Goal: Task Accomplishment & Management: Use online tool/utility

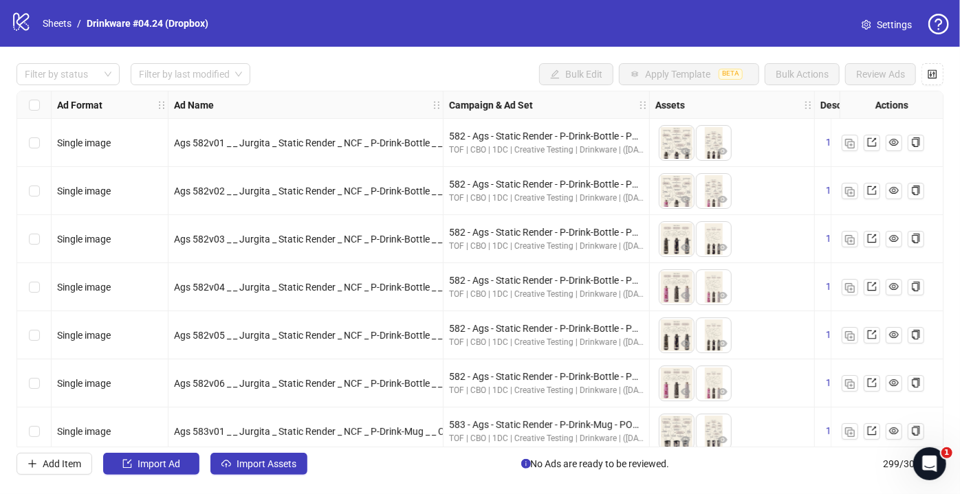
drag, startPoint x: 87, startPoint y: 76, endPoint x: 80, endPoint y: 52, distance: 25.0
click at [87, 76] on div at bounding box center [60, 74] width 83 height 19
click at [66, 19] on link "Sheets" at bounding box center [57, 23] width 34 height 15
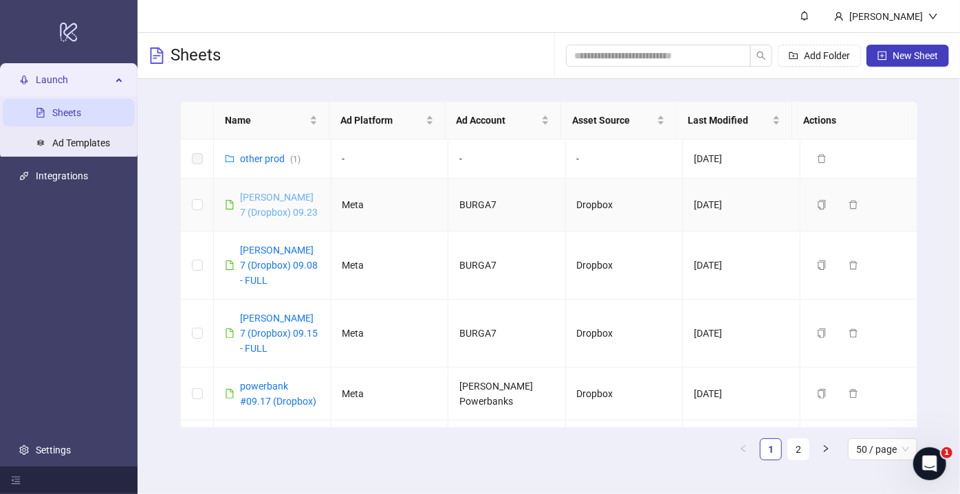
click at [254, 195] on link "[PERSON_NAME] 7 (Dropbox) 09.23" at bounding box center [279, 205] width 78 height 26
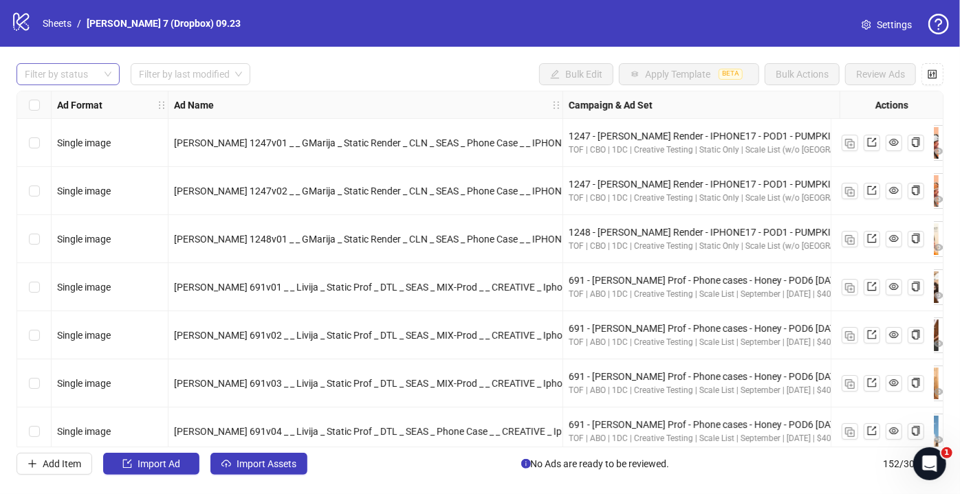
click at [83, 78] on div at bounding box center [60, 74] width 83 height 19
click at [76, 102] on div "Draft" at bounding box center [68, 101] width 81 height 15
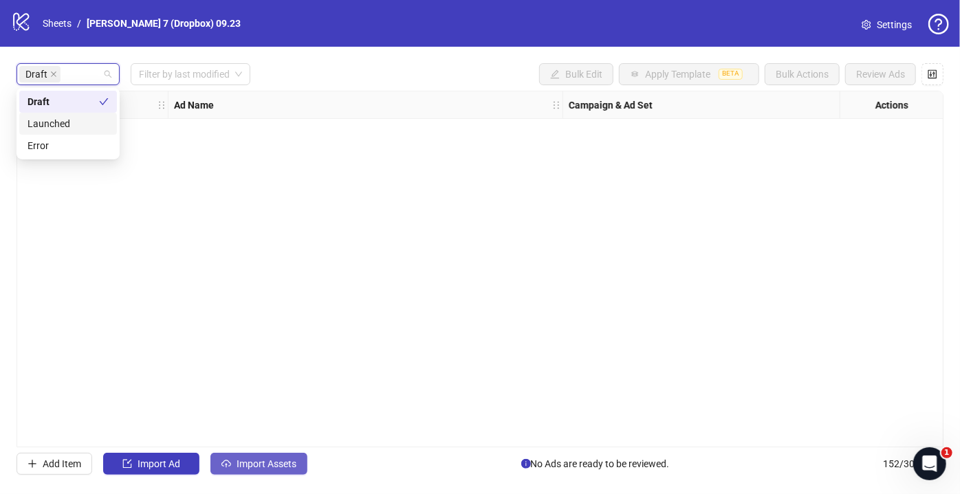
click at [243, 468] on span "Import Assets" at bounding box center [267, 464] width 60 height 11
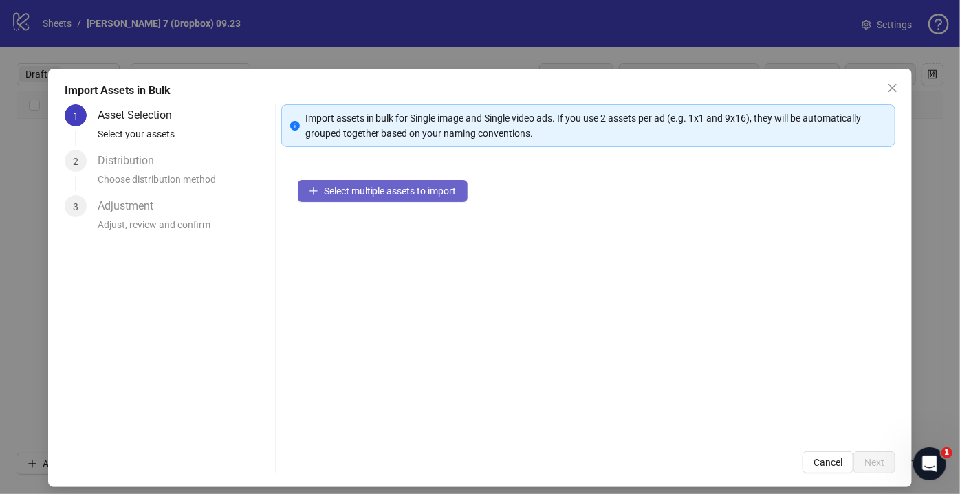
click at [320, 182] on button "Select multiple assets to import" at bounding box center [383, 191] width 170 height 22
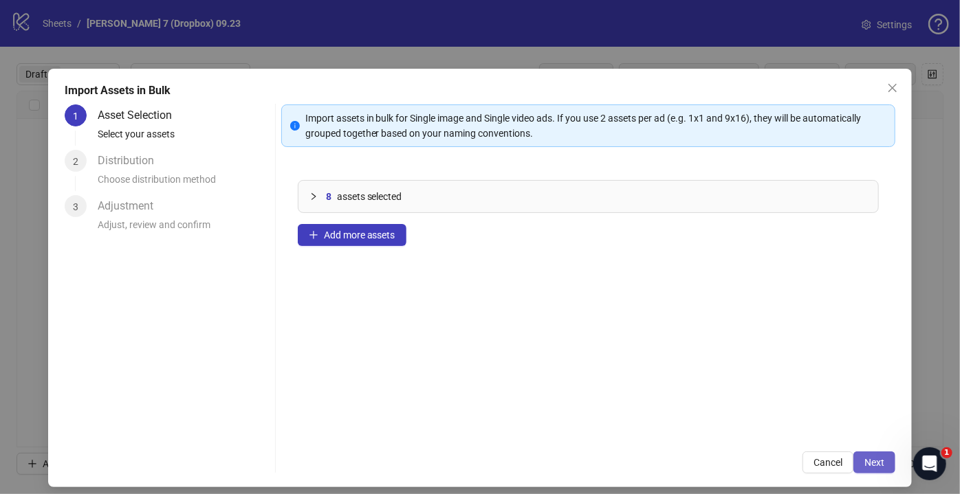
click at [866, 463] on span "Next" at bounding box center [874, 462] width 20 height 11
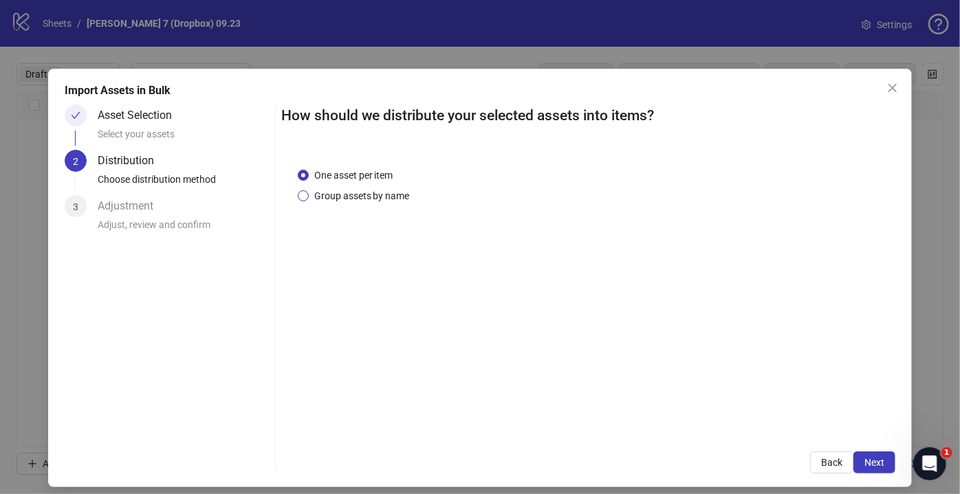
click at [350, 201] on span "Group assets by name" at bounding box center [362, 195] width 107 height 15
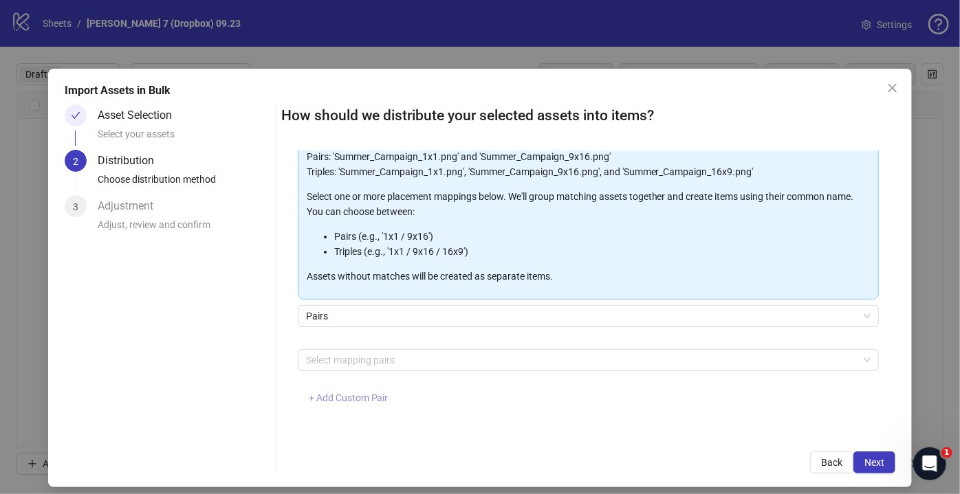
scroll to position [118, 0]
click at [345, 392] on span "+ Add Custom Pair" at bounding box center [349, 397] width 80 height 11
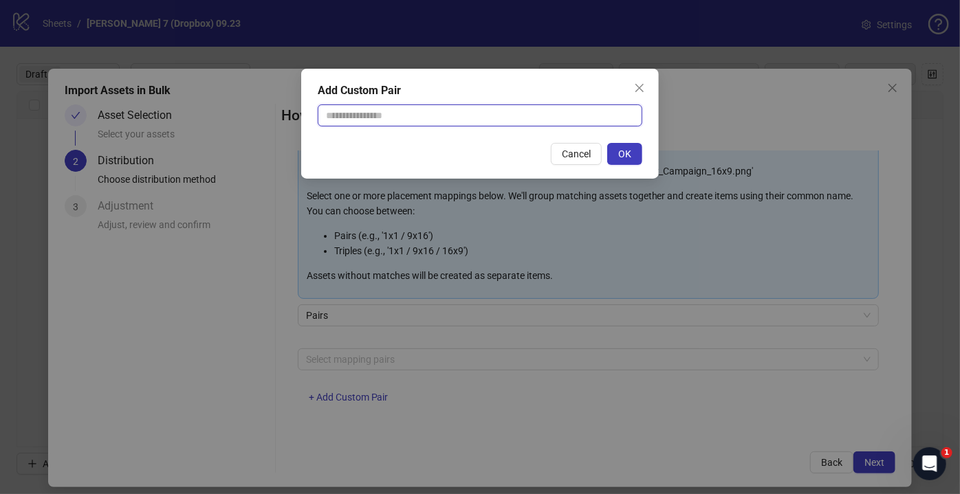
click at [410, 122] on input "text" at bounding box center [480, 116] width 325 height 22
click at [411, 118] on input "text" at bounding box center [480, 116] width 325 height 22
type input "**********"
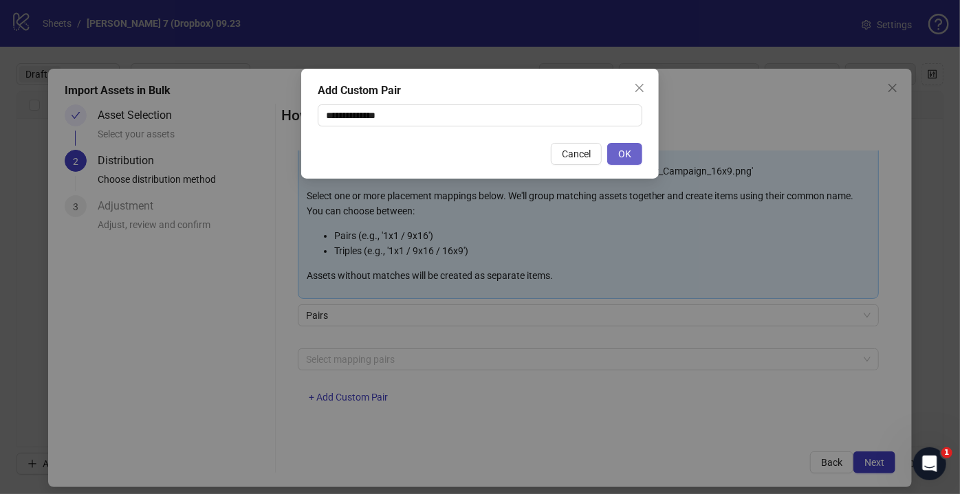
click at [625, 159] on span "OK" at bounding box center [624, 154] width 13 height 11
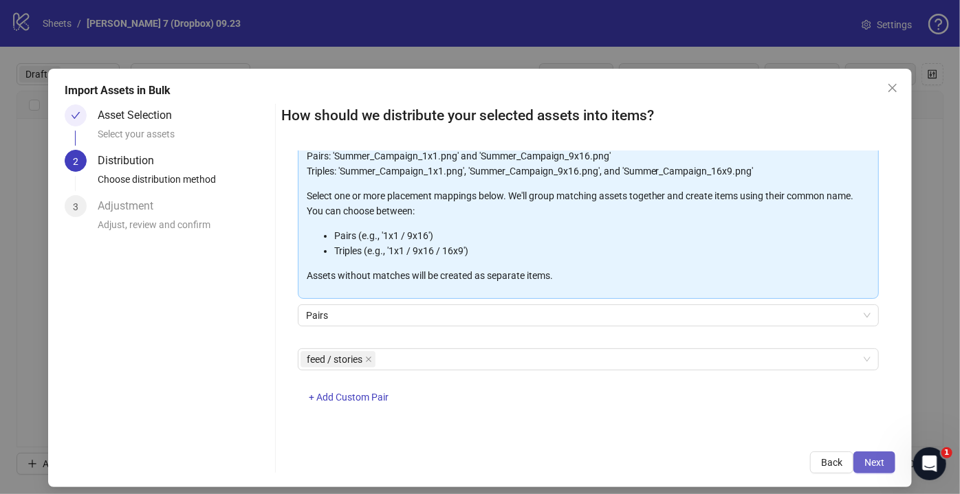
click at [864, 459] on span "Next" at bounding box center [874, 462] width 20 height 11
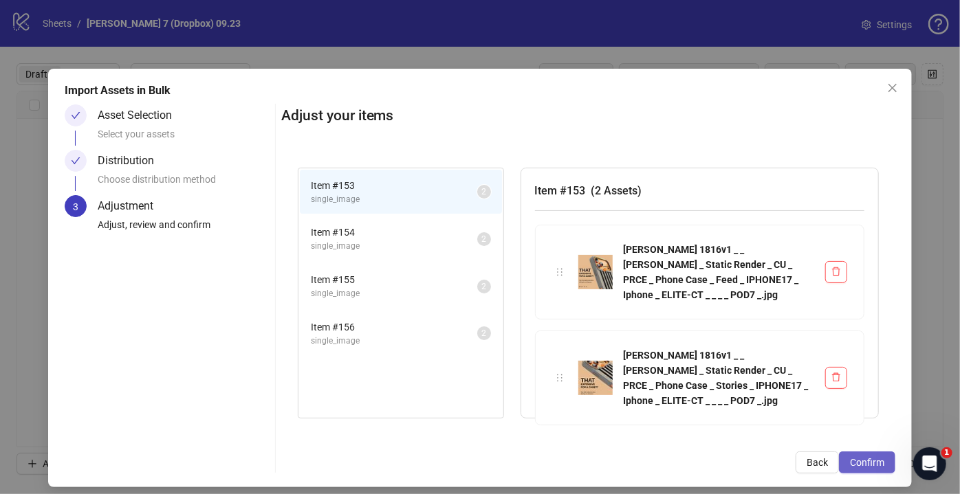
click at [864, 463] on span "Confirm" at bounding box center [867, 462] width 34 height 11
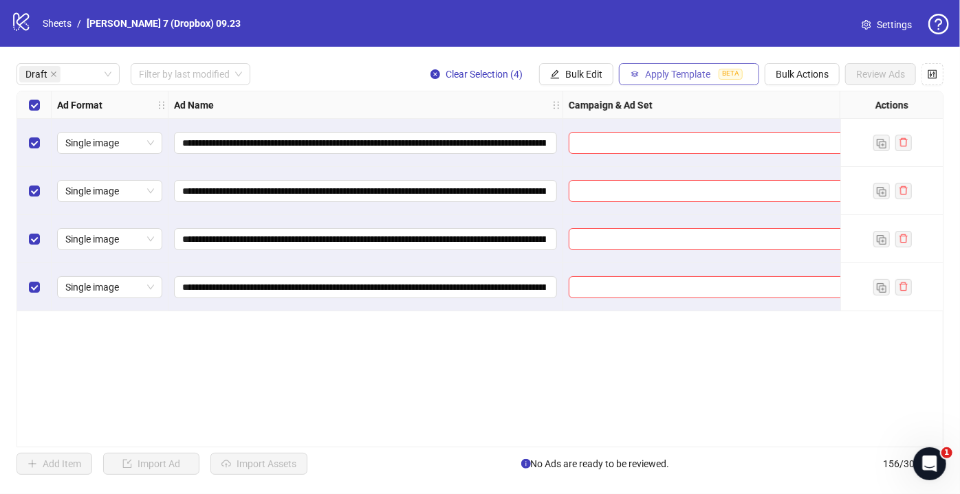
click at [670, 76] on span "Apply Template" at bounding box center [677, 74] width 65 height 11
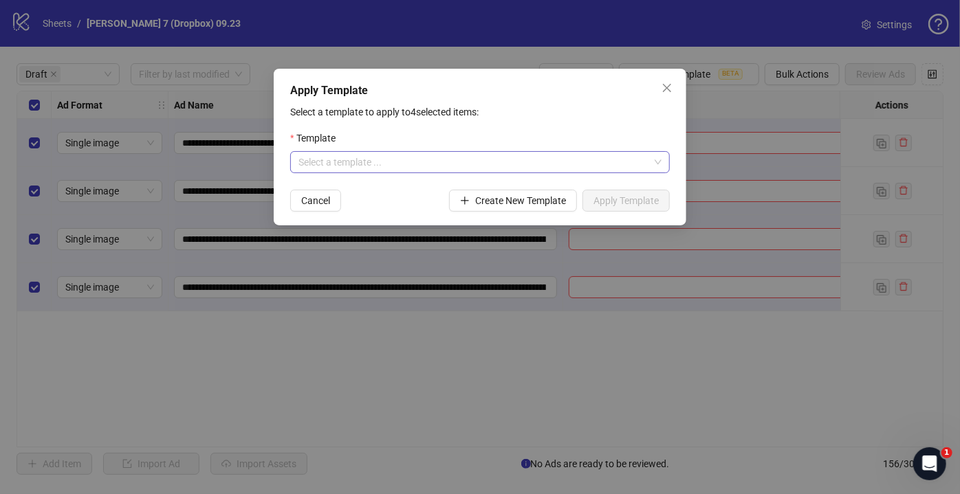
click at [373, 157] on input "search" at bounding box center [473, 162] width 351 height 21
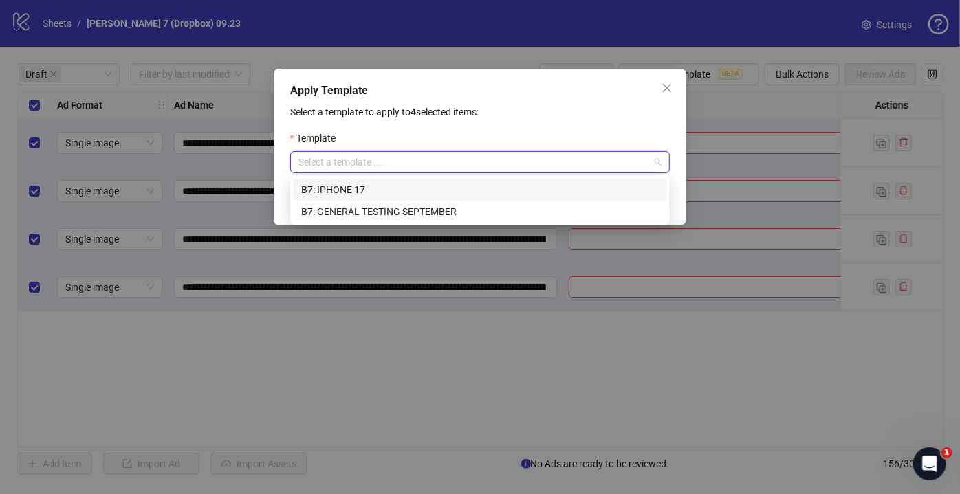
click at [364, 188] on div "B7: IPHONE 17" at bounding box center [480, 189] width 358 height 15
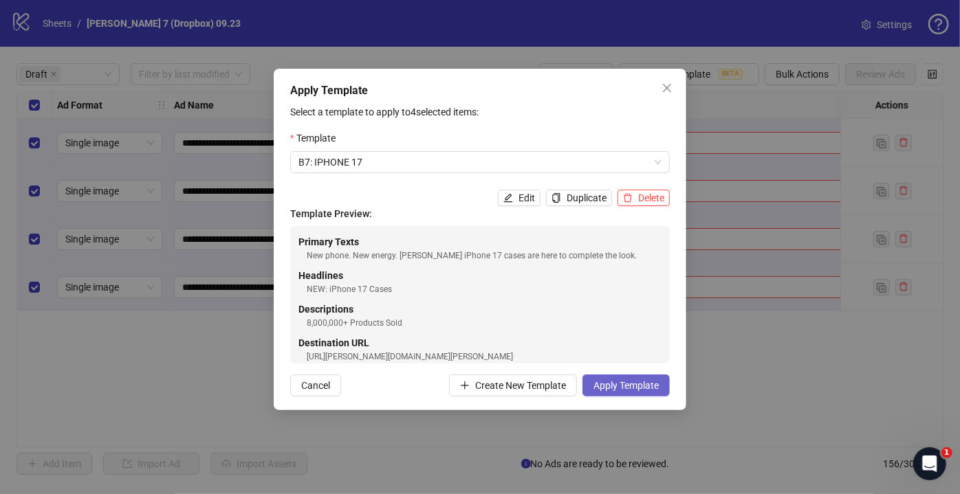
click at [624, 387] on span "Apply Template" at bounding box center [625, 385] width 65 height 11
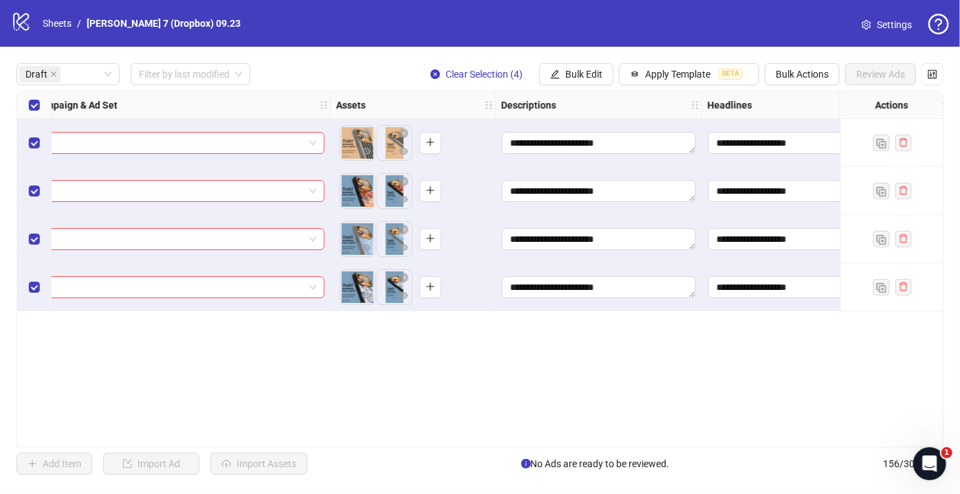
scroll to position [0, 538]
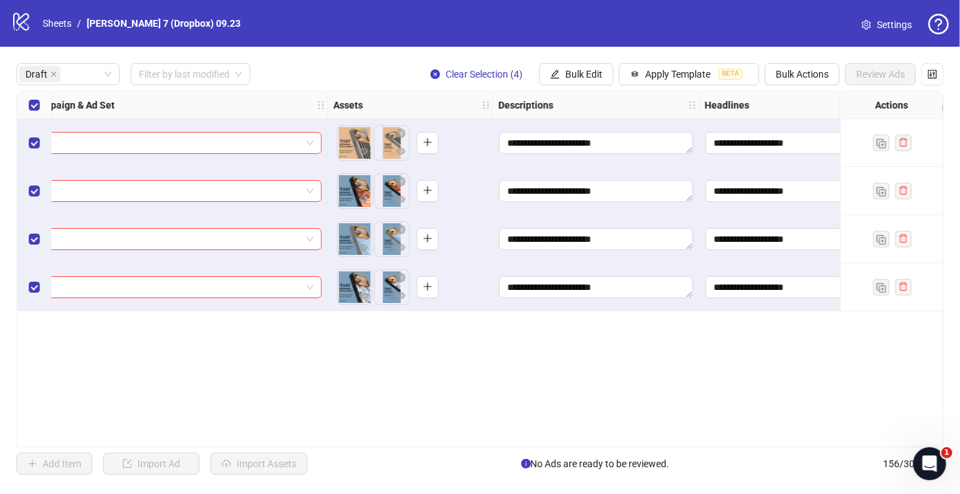
click at [348, 193] on body "**********" at bounding box center [480, 247] width 960 height 494
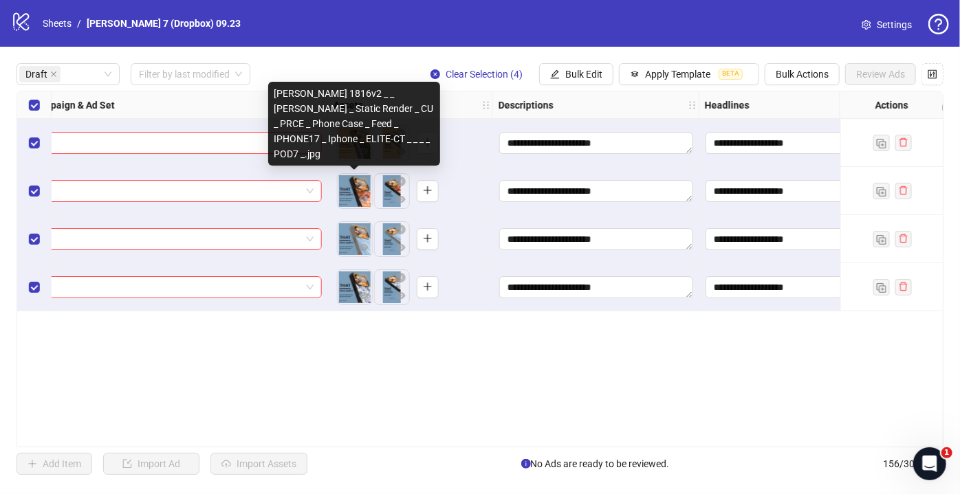
click at [350, 196] on body "**********" at bounding box center [480, 247] width 960 height 494
click at [366, 200] on icon "eye" at bounding box center [364, 199] width 10 height 7
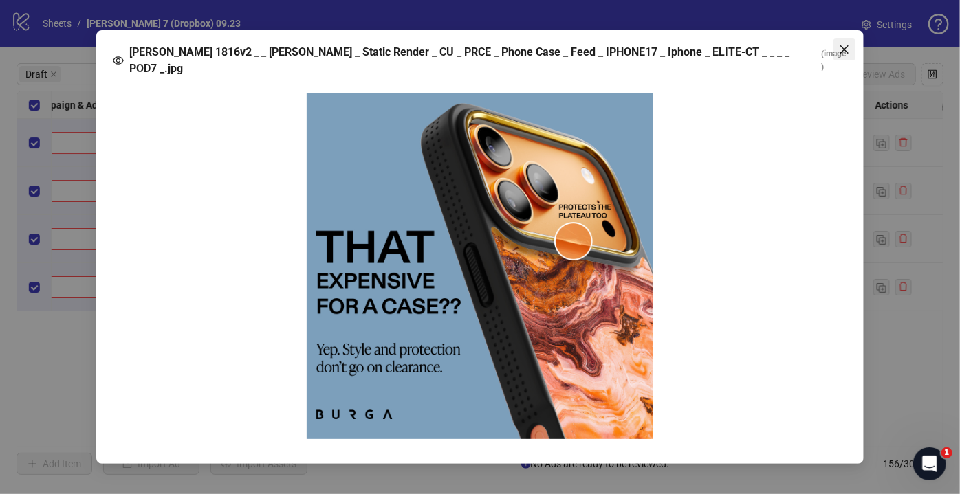
click at [838, 55] on span "Close" at bounding box center [844, 49] width 22 height 11
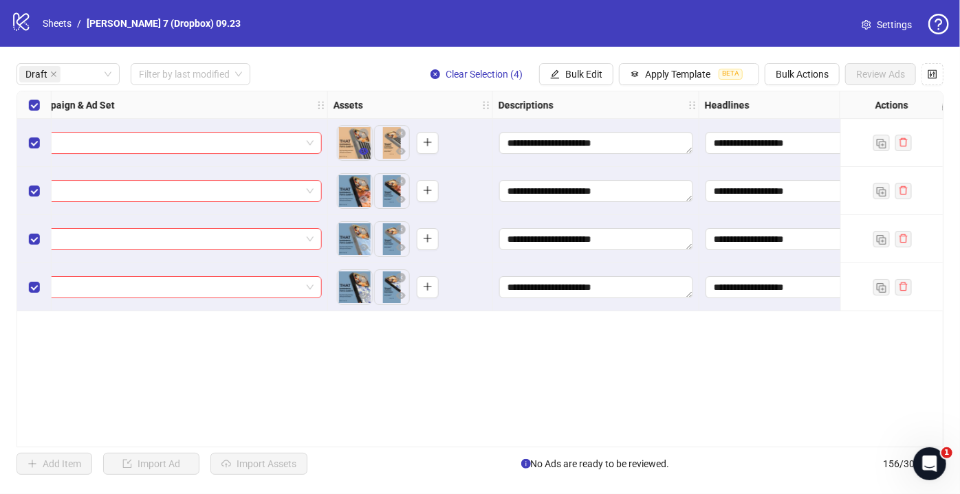
click at [360, 153] on icon "eye" at bounding box center [364, 151] width 10 height 7
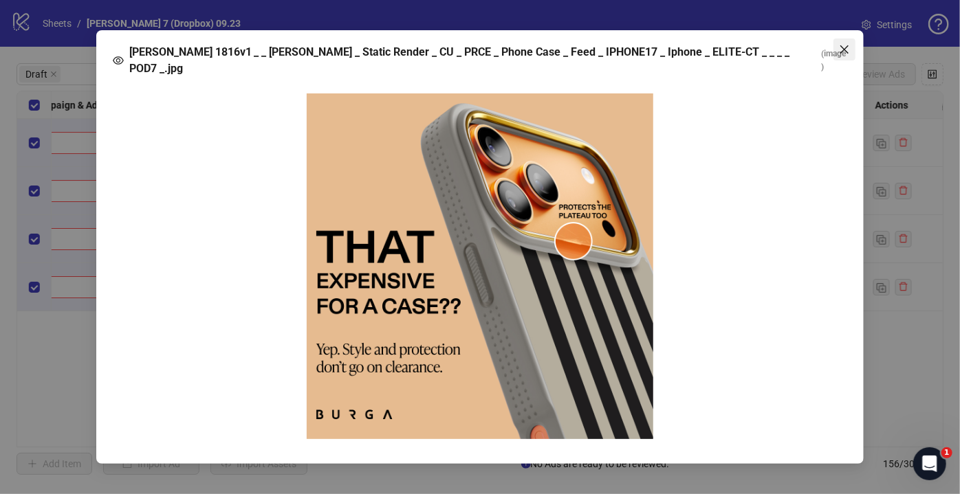
click at [837, 54] on span "Close" at bounding box center [844, 49] width 22 height 11
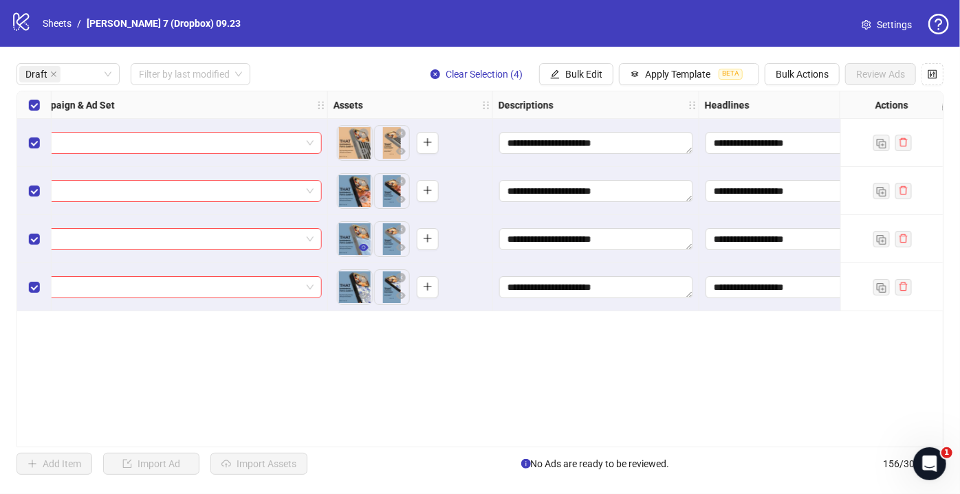
click at [365, 247] on icon "eye" at bounding box center [364, 247] width 10 height 7
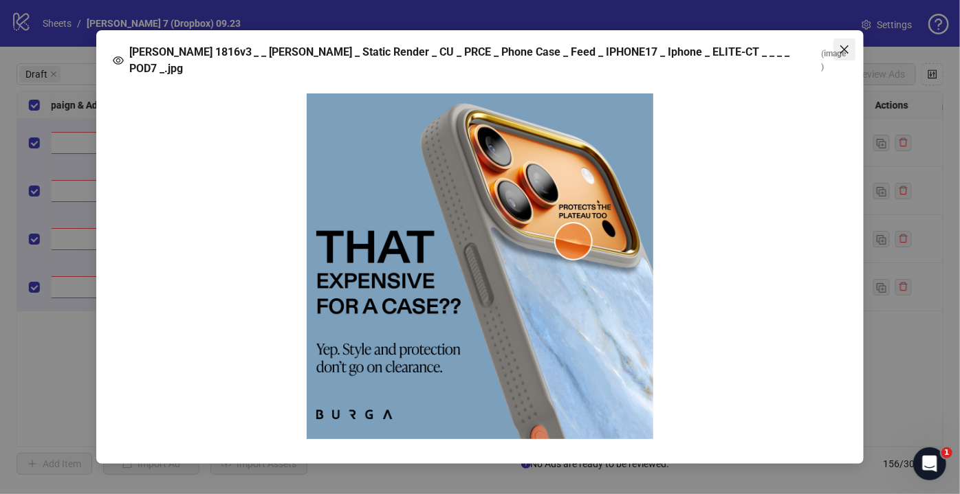
click at [842, 52] on icon "close" at bounding box center [844, 49] width 11 height 11
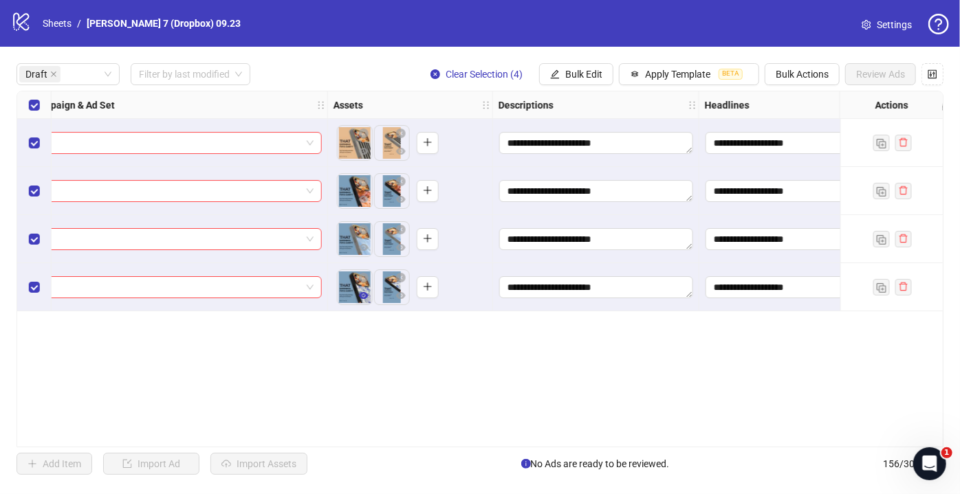
click at [368, 299] on button "button" at bounding box center [364, 296] width 17 height 17
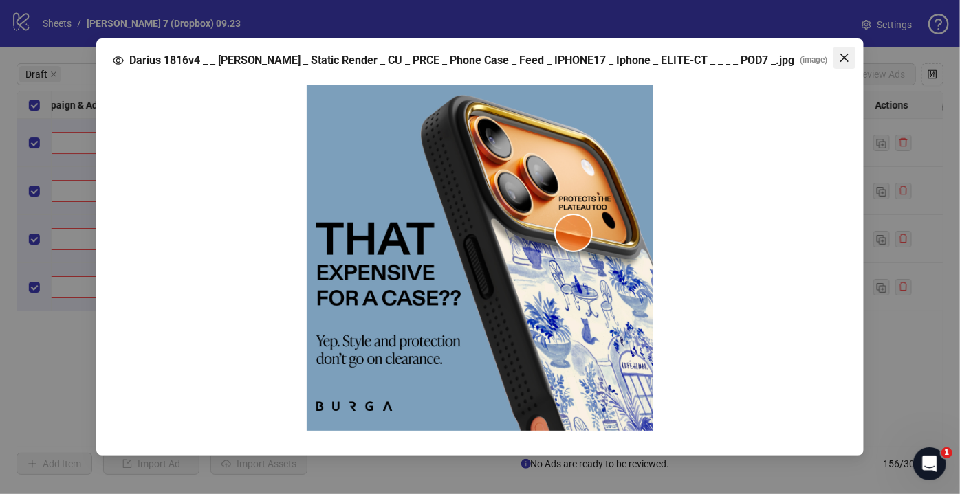
click at [843, 56] on icon "close" at bounding box center [844, 57] width 11 height 11
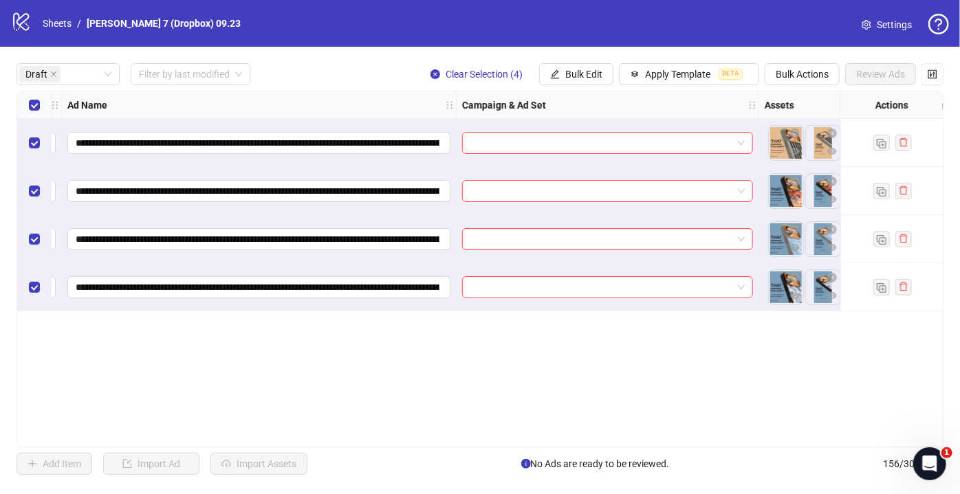
scroll to position [0, 0]
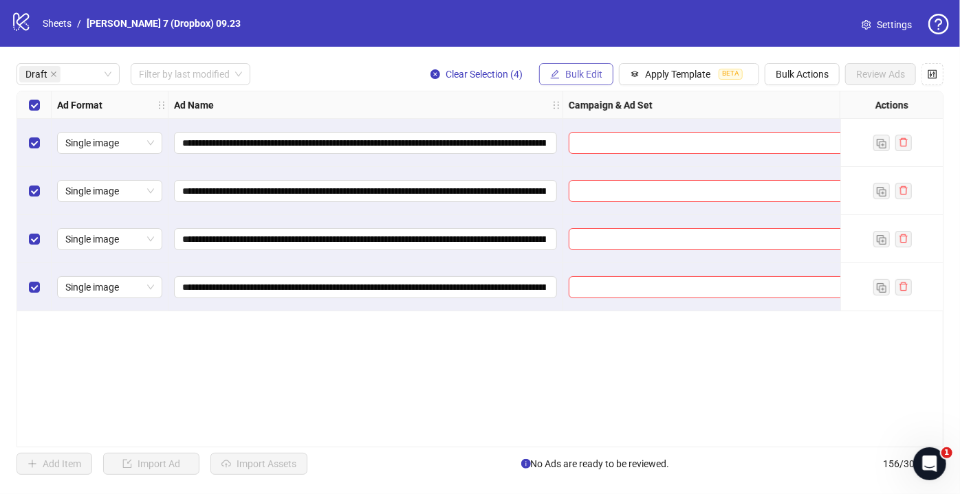
click at [592, 81] on button "Bulk Edit" at bounding box center [576, 74] width 74 height 22
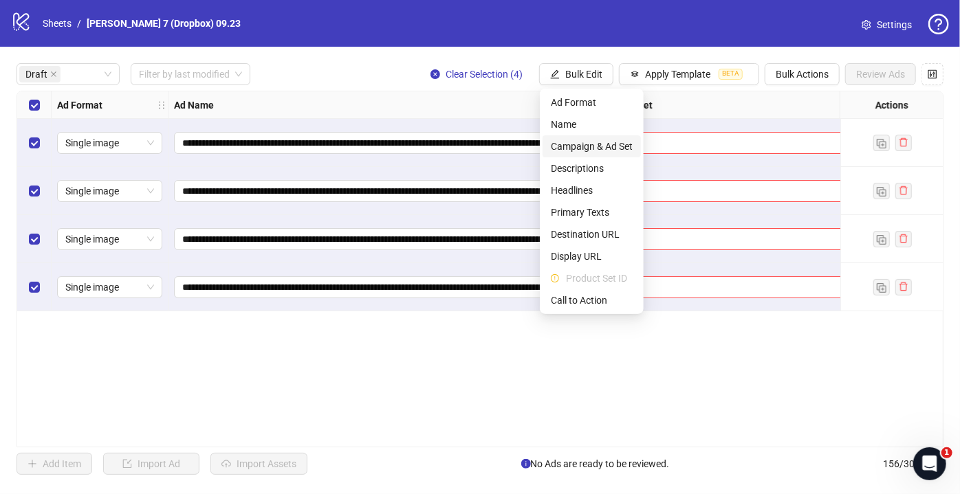
click at [591, 142] on span "Campaign & Ad Set" at bounding box center [592, 146] width 82 height 15
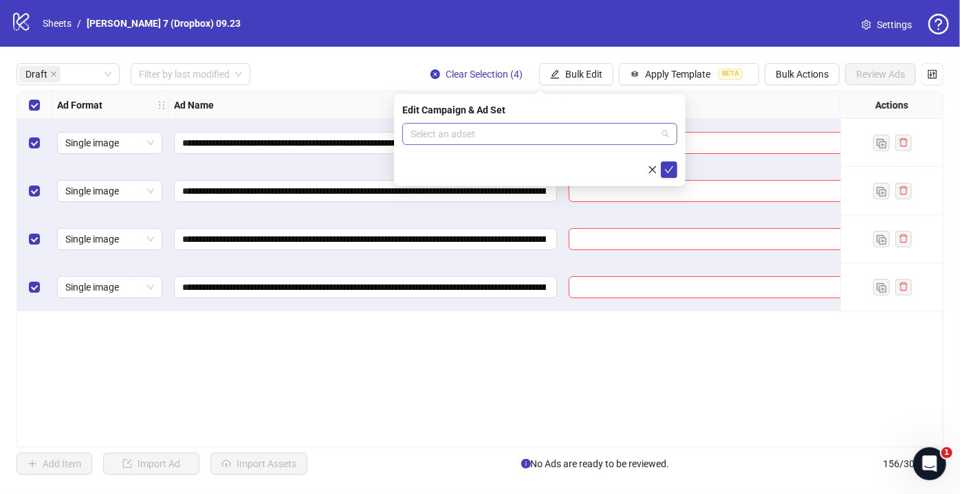
click at [525, 135] on input "search" at bounding box center [534, 134] width 246 height 21
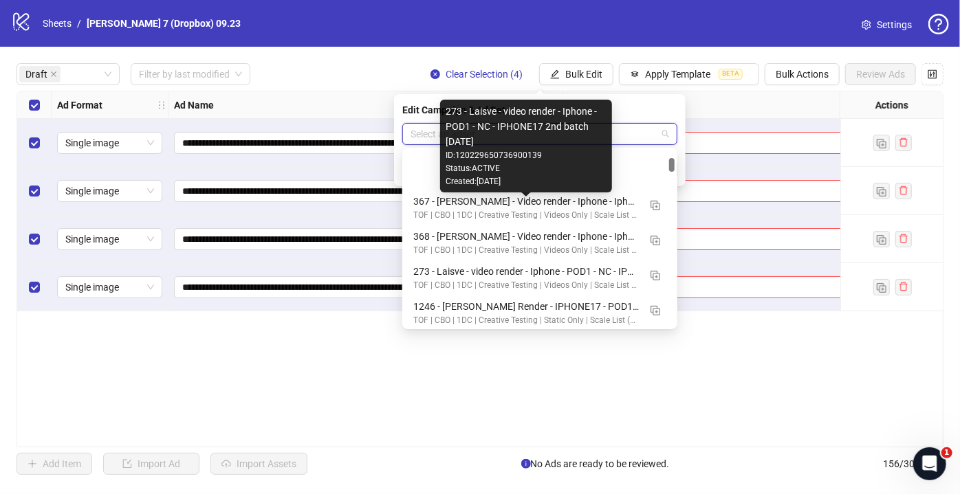
scroll to position [1250, 0]
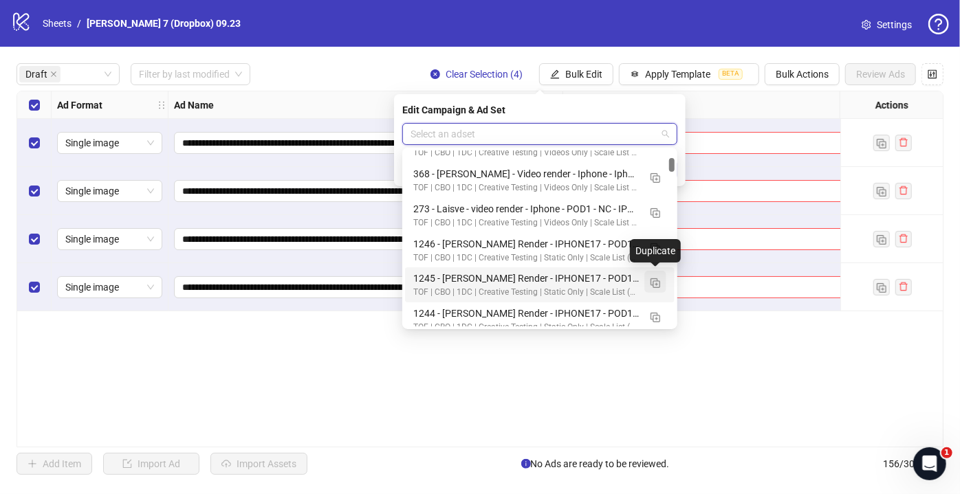
click at [653, 282] on img "button" at bounding box center [656, 283] width 10 height 10
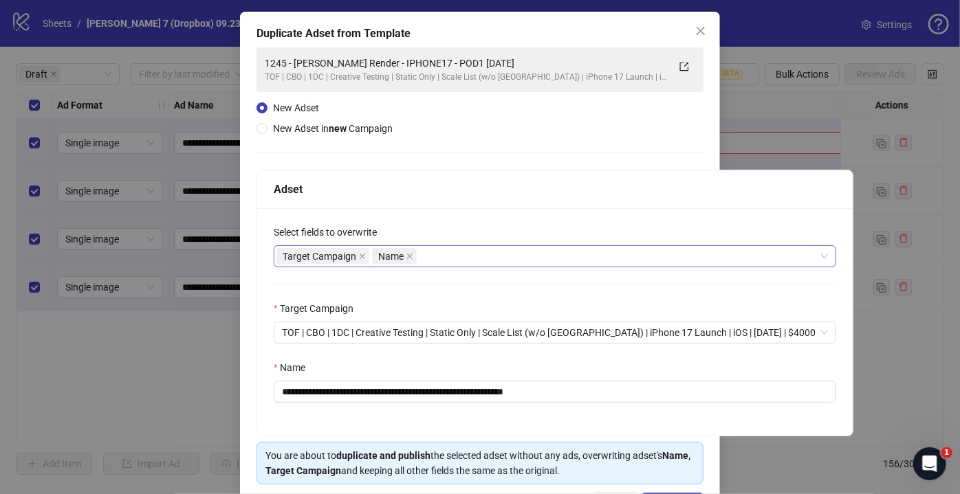
scroll to position [107, 0]
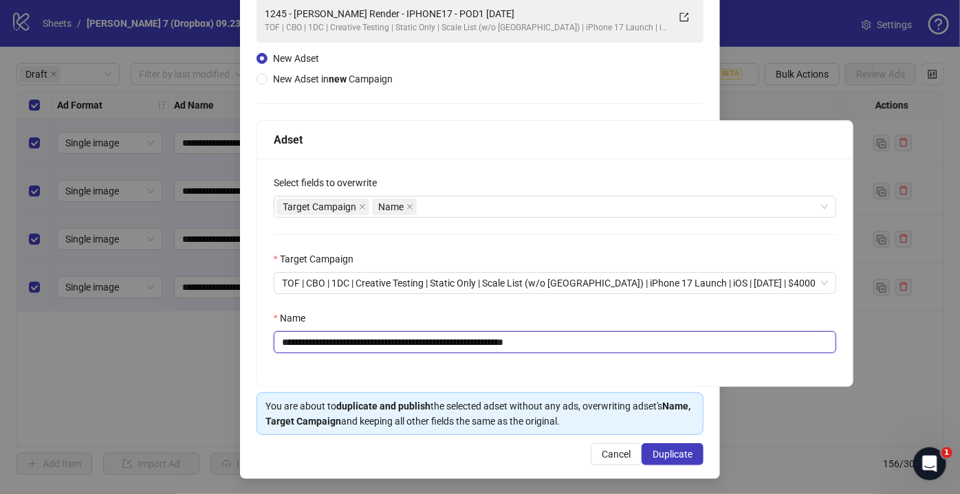
drag, startPoint x: 488, startPoint y: 339, endPoint x: 34, endPoint y: 329, distance: 453.3
click at [34, 329] on div "**********" at bounding box center [480, 247] width 960 height 494
paste input "**"
drag, startPoint x: 523, startPoint y: 338, endPoint x: 791, endPoint y: 368, distance: 269.9
click at [791, 368] on div "**********" at bounding box center [554, 273] width 595 height 228
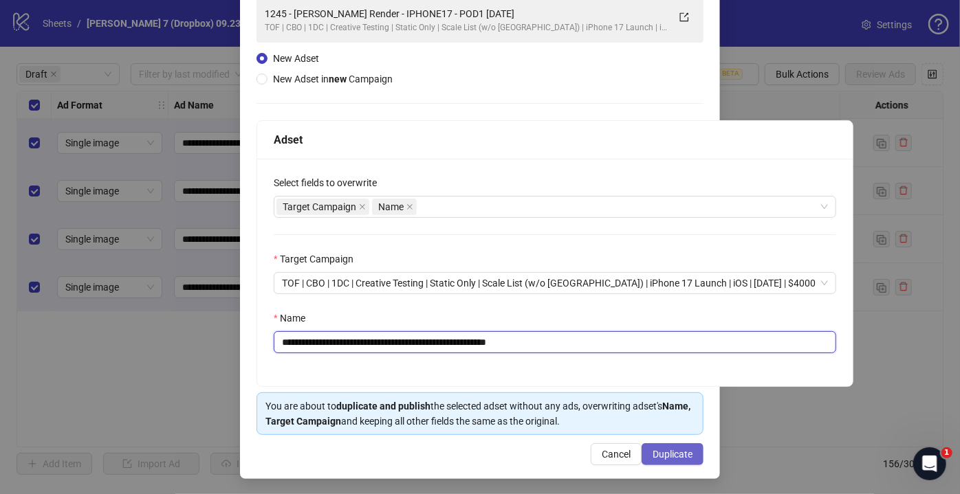
type input "**********"
click at [684, 452] on span "Duplicate" at bounding box center [673, 454] width 40 height 11
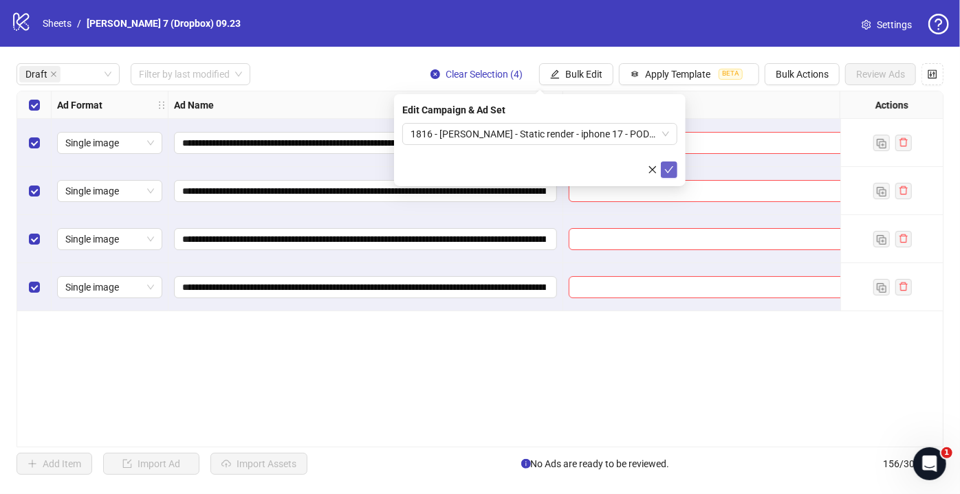
click at [669, 173] on icon "check" at bounding box center [669, 170] width 10 height 10
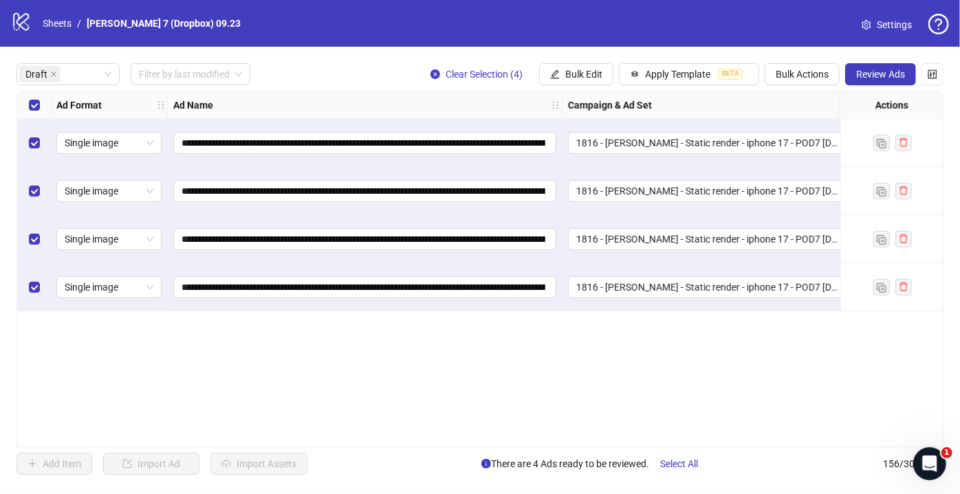
scroll to position [0, 0]
click at [873, 77] on span "Review Ads" at bounding box center [880, 74] width 49 height 11
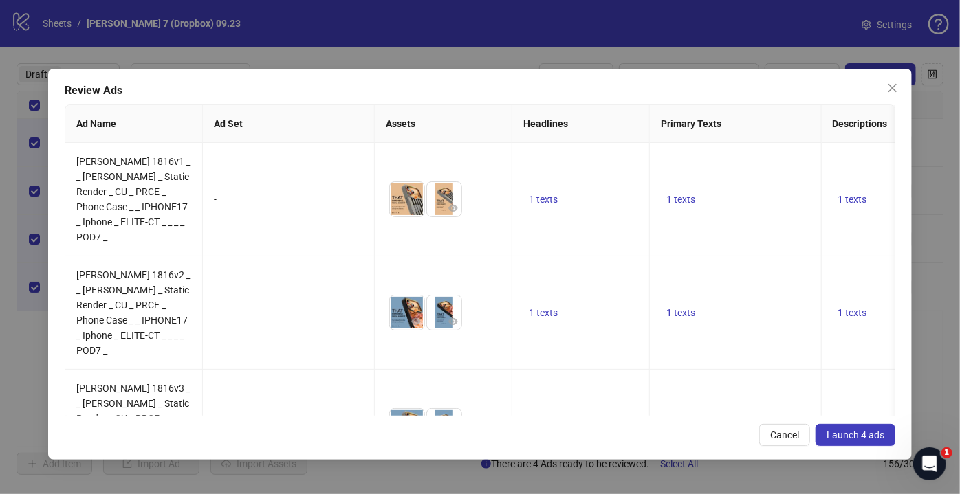
click at [849, 433] on span "Launch 4 ads" at bounding box center [856, 435] width 58 height 11
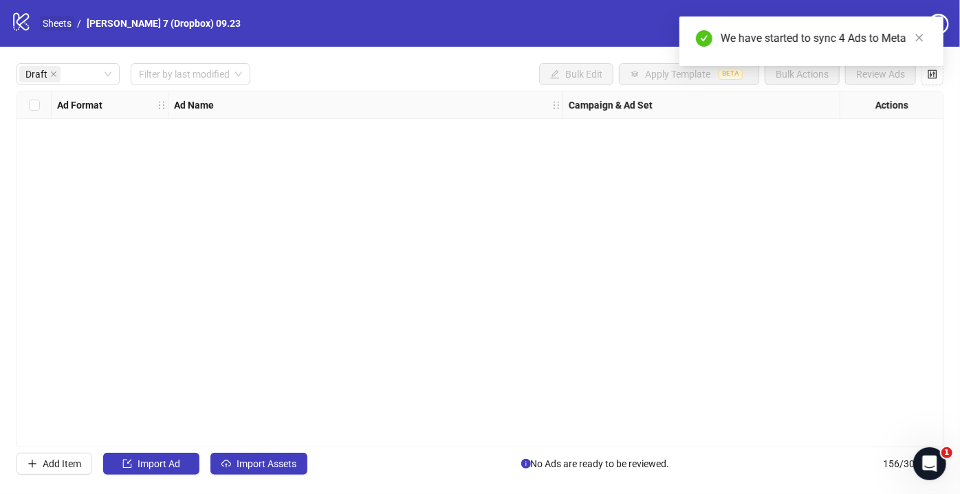
click at [67, 21] on link "Sheets" at bounding box center [57, 23] width 34 height 15
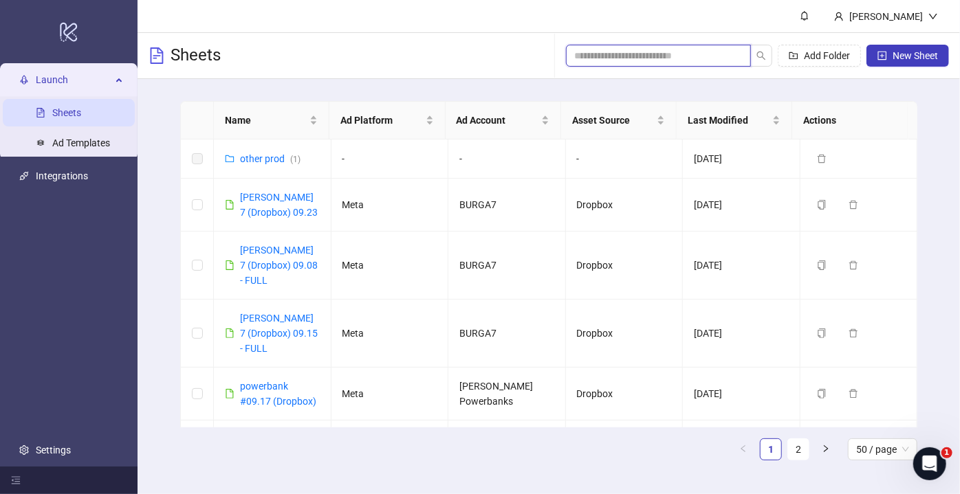
click at [700, 54] on input "search" at bounding box center [652, 55] width 157 height 15
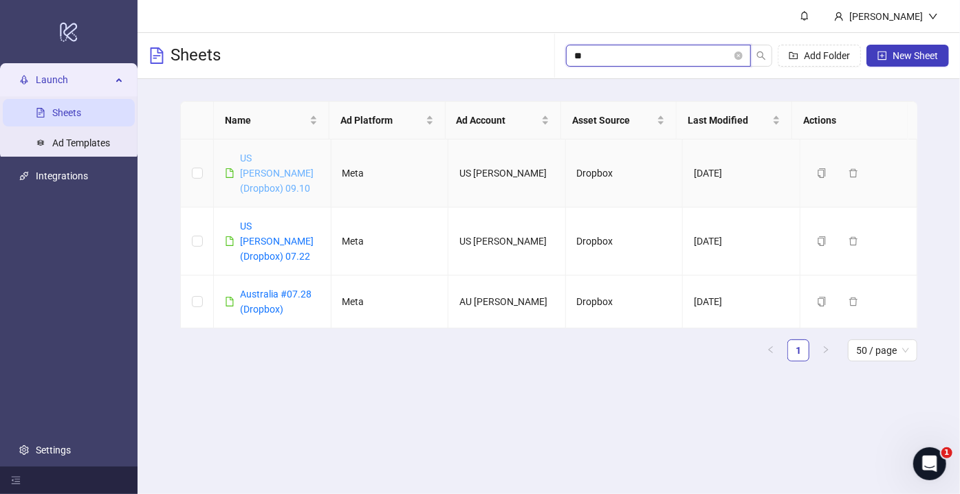
type input "**"
click at [281, 173] on link "US [PERSON_NAME] (Dropbox) 09.10" at bounding box center [277, 173] width 74 height 41
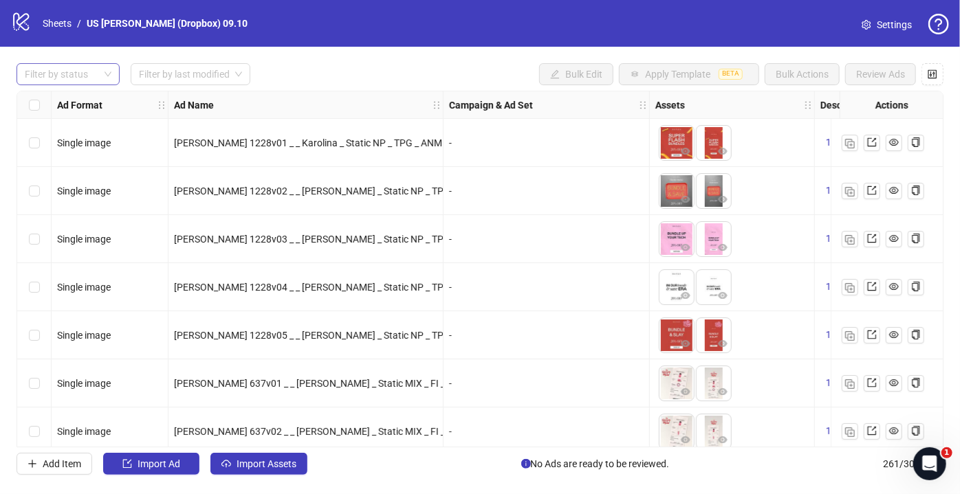
click at [90, 80] on div at bounding box center [60, 74] width 83 height 19
click at [63, 99] on div "Draft" at bounding box center [68, 101] width 81 height 15
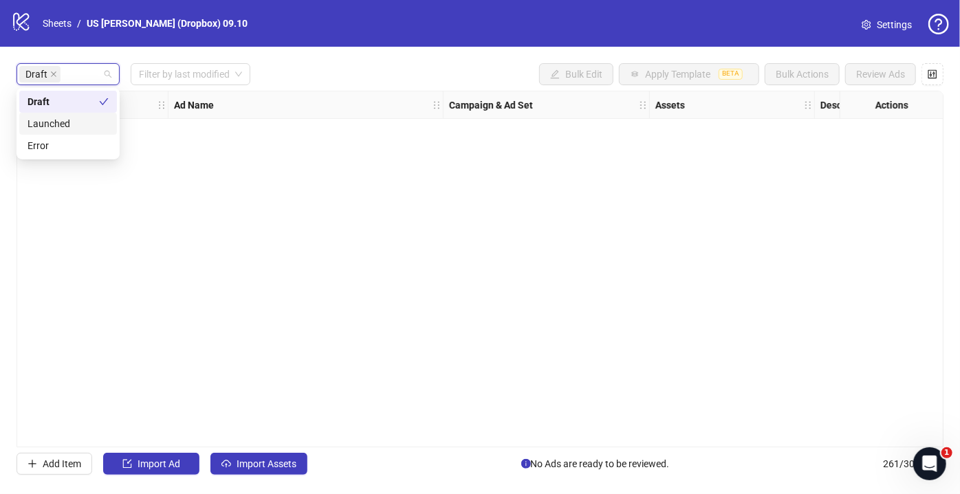
click at [249, 261] on div "Ad Format Ad Name Campaign & Ad Set Assets Descriptions Headlines Primary Texts…" at bounding box center [480, 269] width 927 height 357
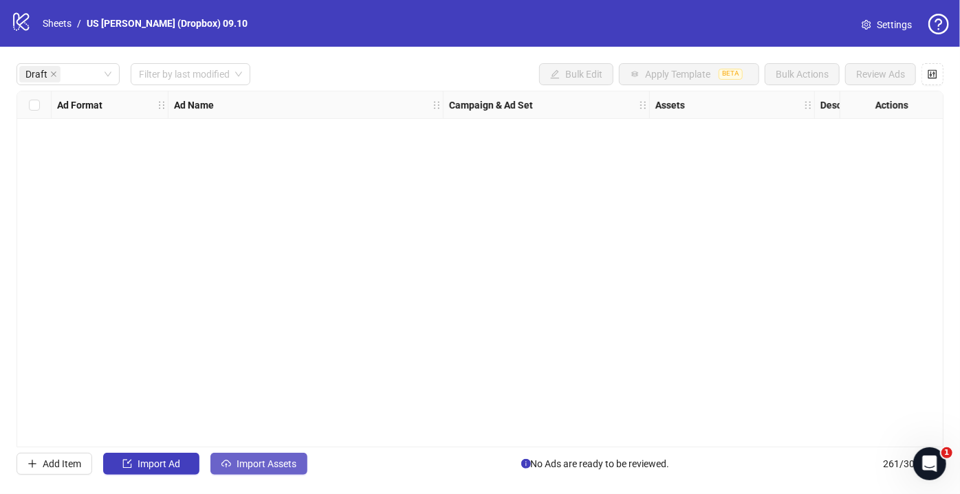
click at [253, 463] on span "Import Assets" at bounding box center [267, 464] width 60 height 11
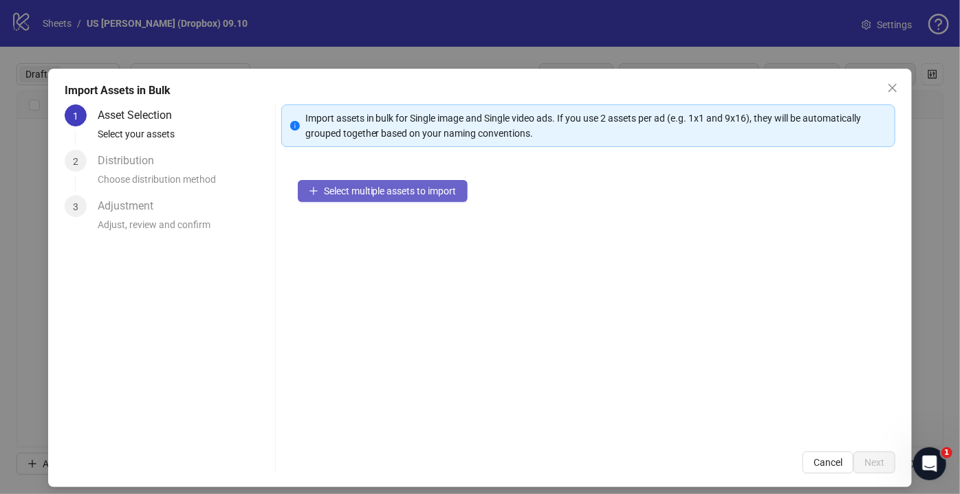
click at [326, 183] on button "Select multiple assets to import" at bounding box center [383, 191] width 170 height 22
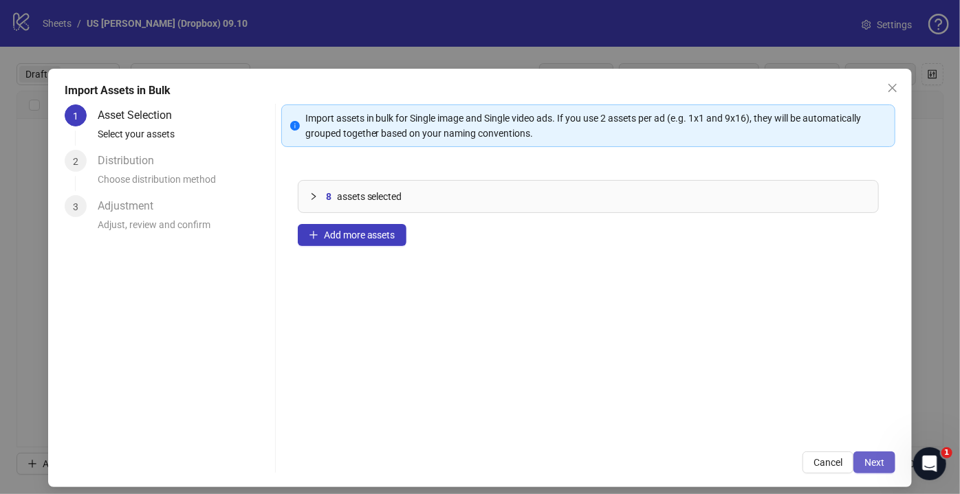
click at [868, 456] on button "Next" at bounding box center [874, 463] width 42 height 22
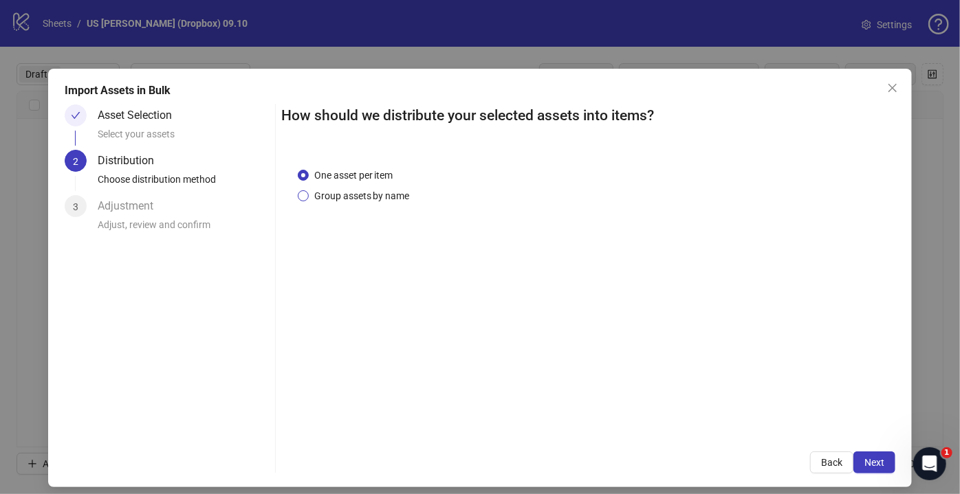
click at [338, 194] on span "Group assets by name" at bounding box center [362, 195] width 107 height 15
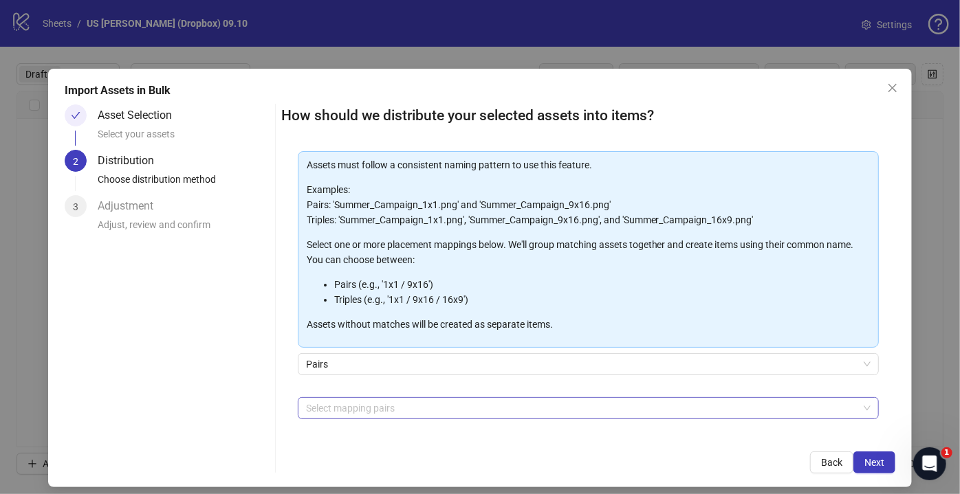
scroll to position [118, 0]
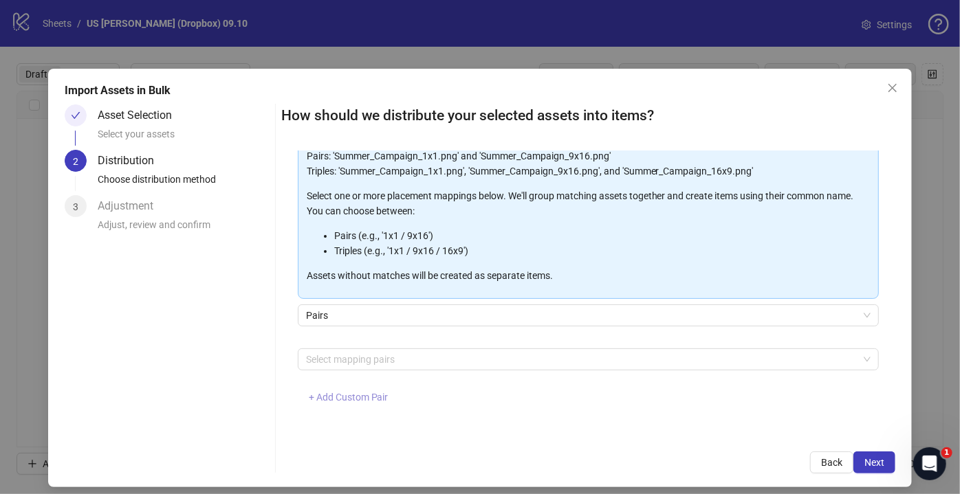
click at [329, 397] on span "+ Add Custom Pair" at bounding box center [349, 397] width 80 height 11
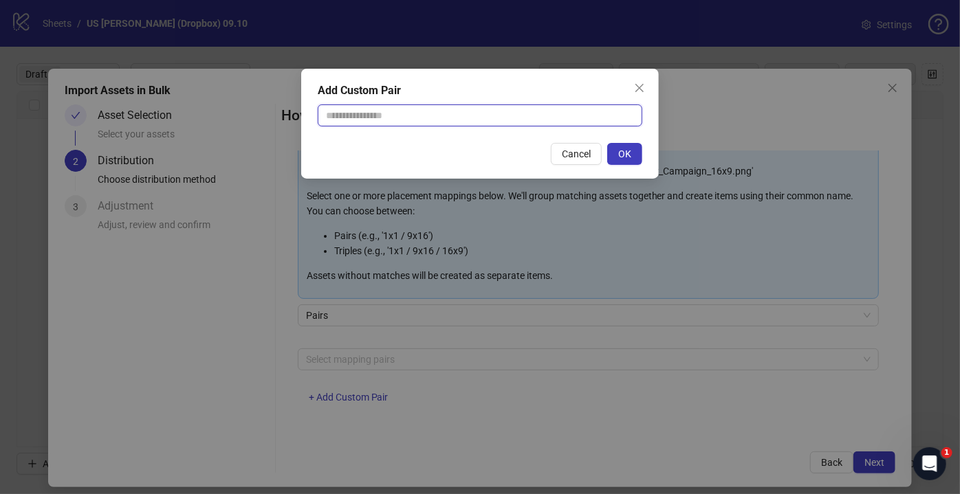
click at [383, 123] on input "text" at bounding box center [480, 116] width 325 height 22
type input "**********"
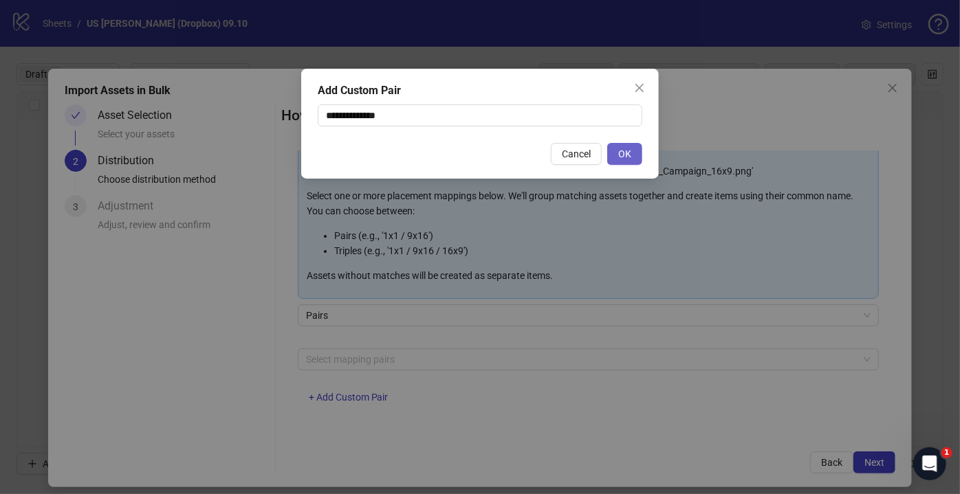
click at [614, 155] on button "OK" at bounding box center [624, 154] width 35 height 22
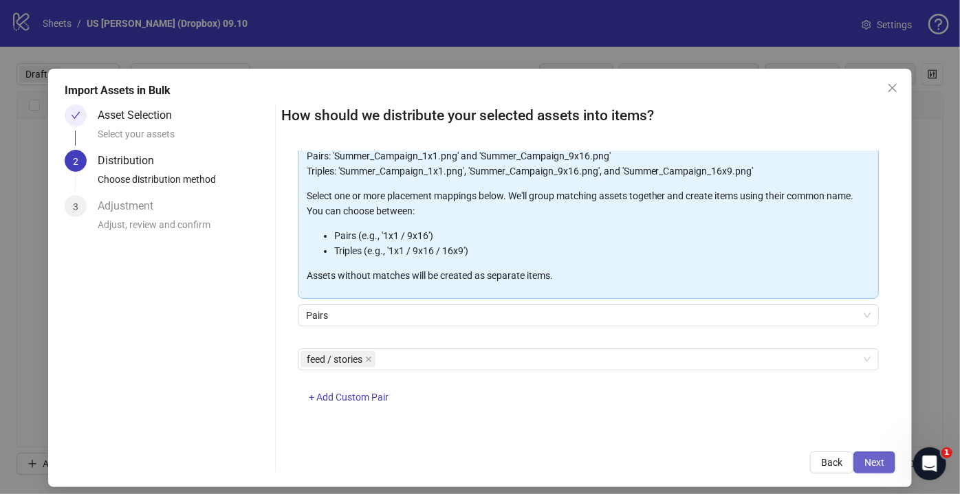
click at [873, 462] on span "Next" at bounding box center [874, 462] width 20 height 11
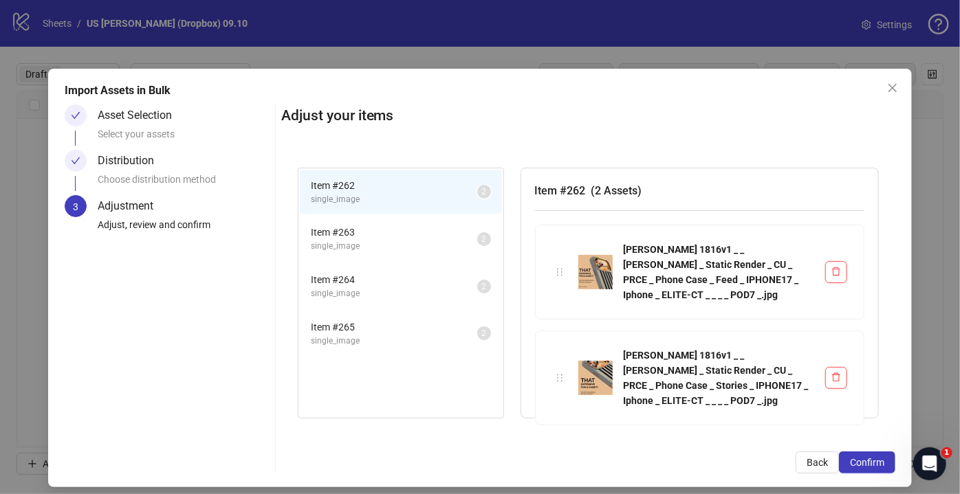
click at [873, 462] on span "Confirm" at bounding box center [867, 462] width 34 height 11
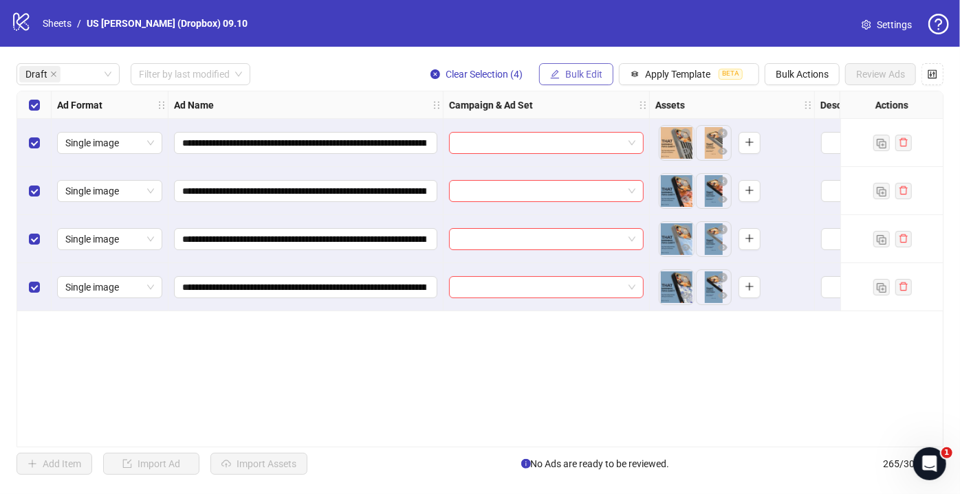
click at [578, 73] on span "Bulk Edit" at bounding box center [583, 74] width 37 height 11
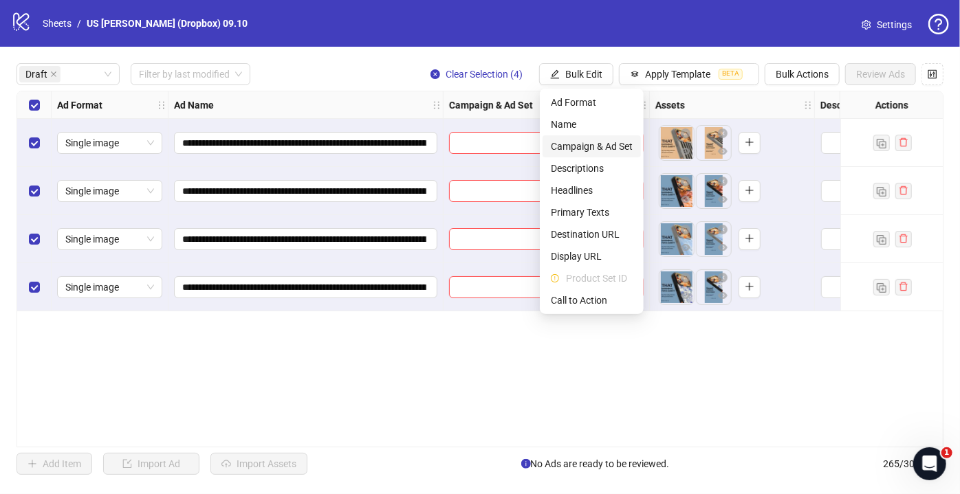
click at [583, 141] on span "Campaign & Ad Set" at bounding box center [592, 146] width 82 height 15
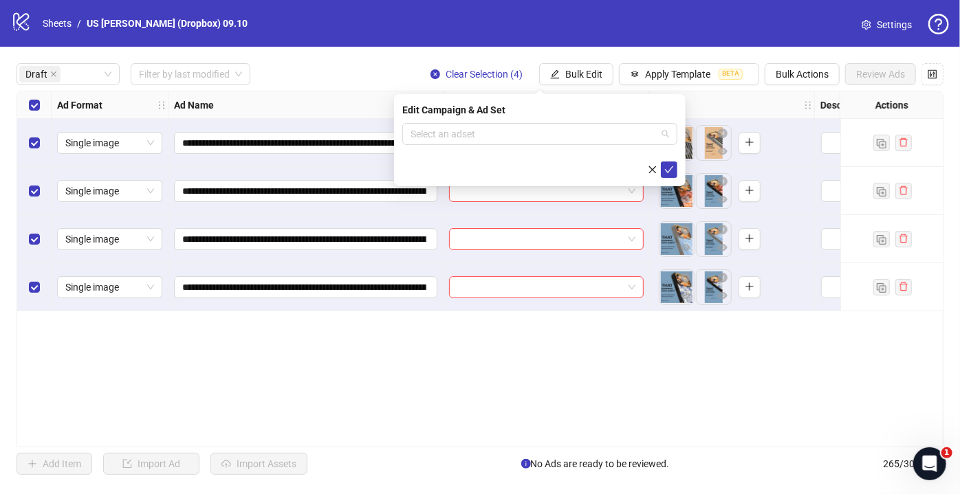
click at [583, 141] on input "search" at bounding box center [534, 134] width 246 height 21
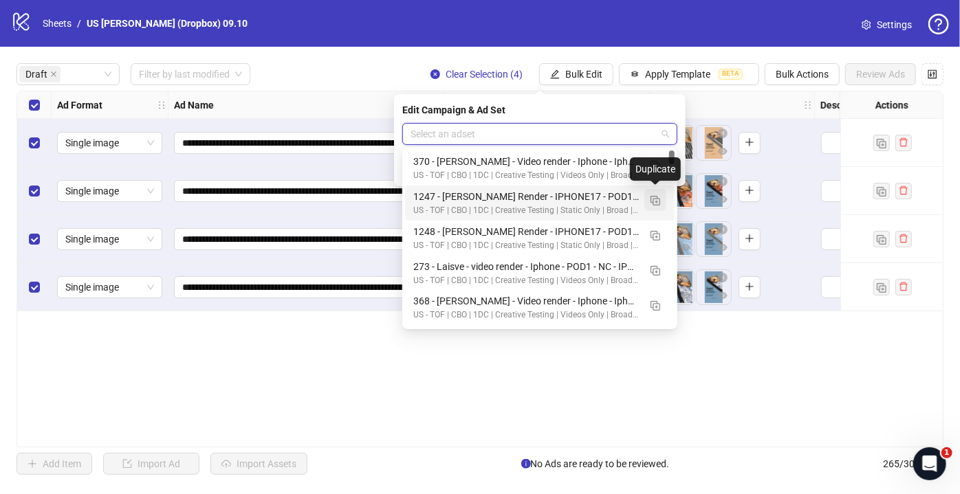
click at [660, 200] on button "button" at bounding box center [655, 200] width 22 height 22
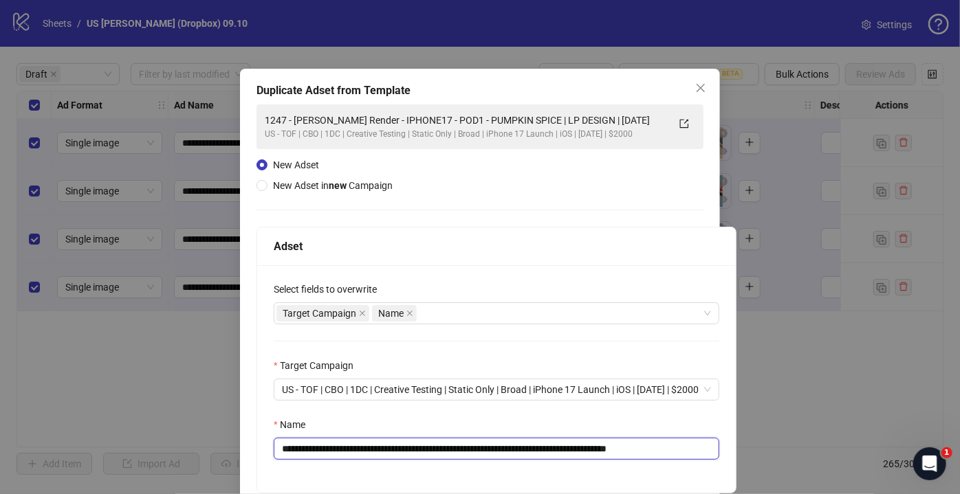
drag, startPoint x: 624, startPoint y: 446, endPoint x: 188, endPoint y: 412, distance: 437.3
click at [9, 407] on div "**********" at bounding box center [480, 247] width 960 height 494
paste input "text"
drag, startPoint x: 534, startPoint y: 448, endPoint x: 631, endPoint y: 454, distance: 97.2
click at [627, 454] on input "**********" at bounding box center [497, 449] width 446 height 22
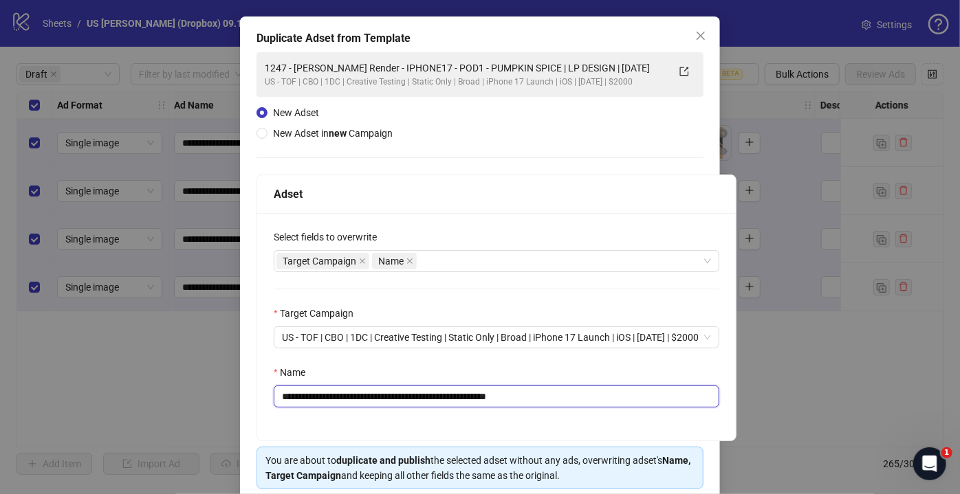
scroll to position [107, 0]
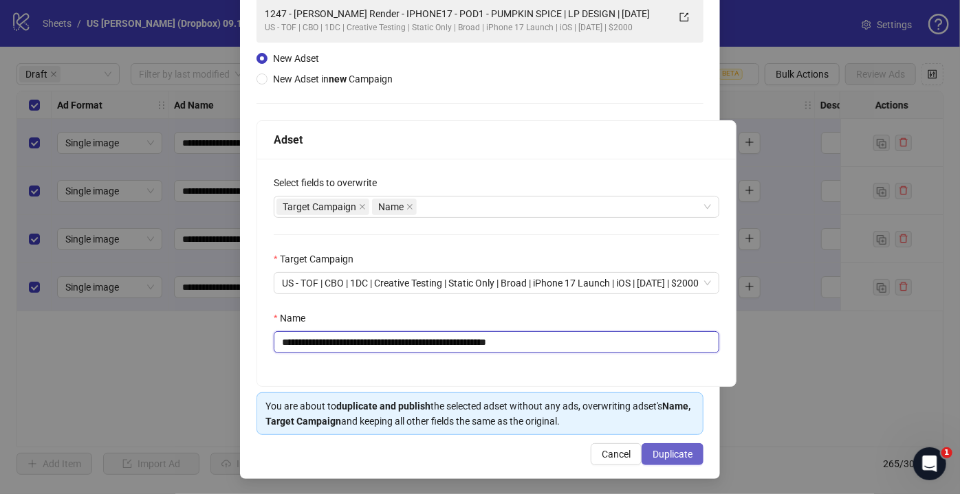
type input "**********"
click at [662, 452] on span "Duplicate" at bounding box center [673, 454] width 40 height 11
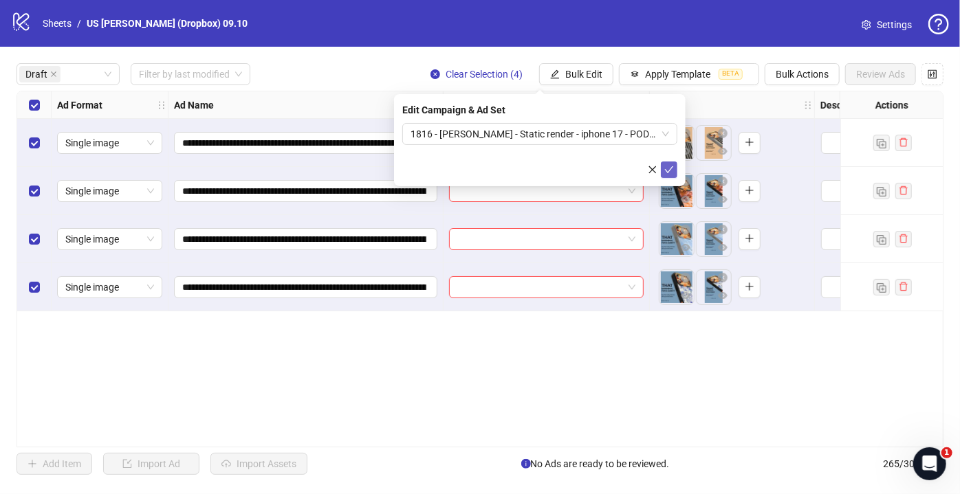
click at [669, 171] on icon "check" at bounding box center [669, 170] width 10 height 10
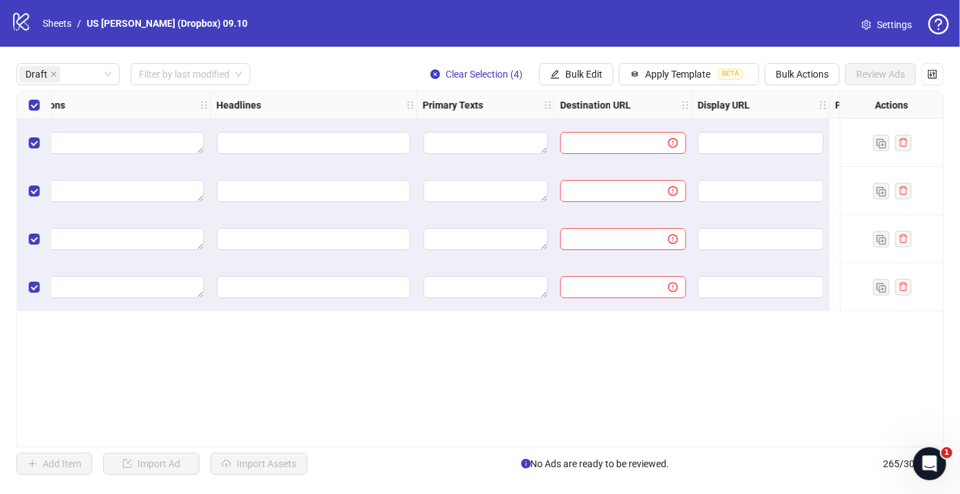
scroll to position [0, 812]
click at [668, 72] on span "Apply Template" at bounding box center [677, 74] width 65 height 11
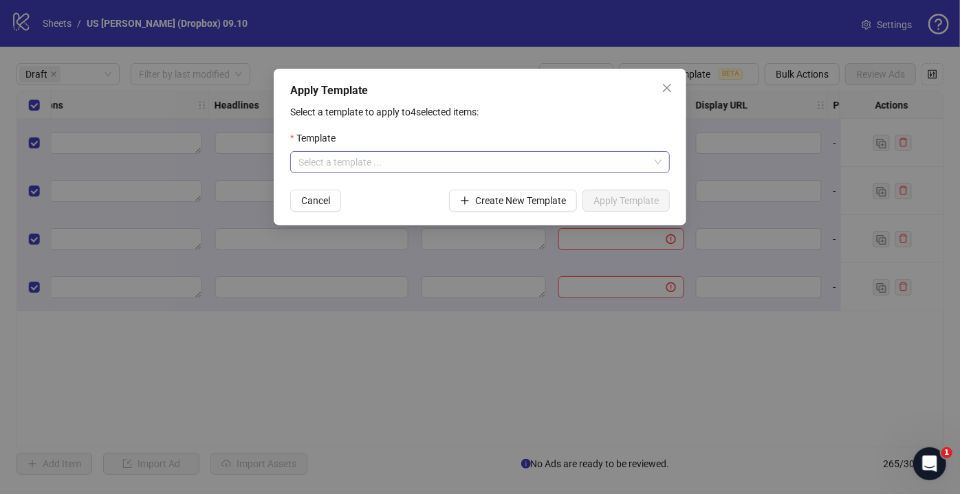
click at [446, 165] on input "search" at bounding box center [473, 162] width 351 height 21
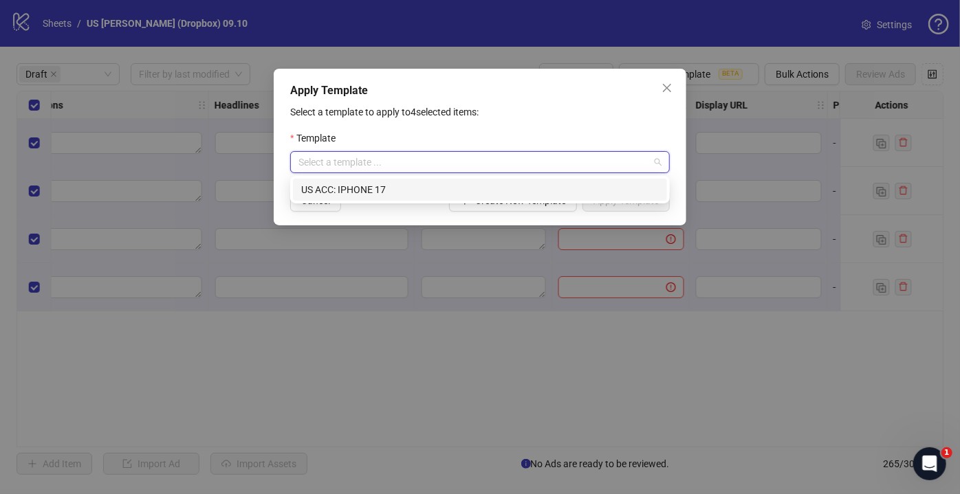
click at [355, 190] on div "US ACC: IPHONE 17" at bounding box center [480, 189] width 358 height 15
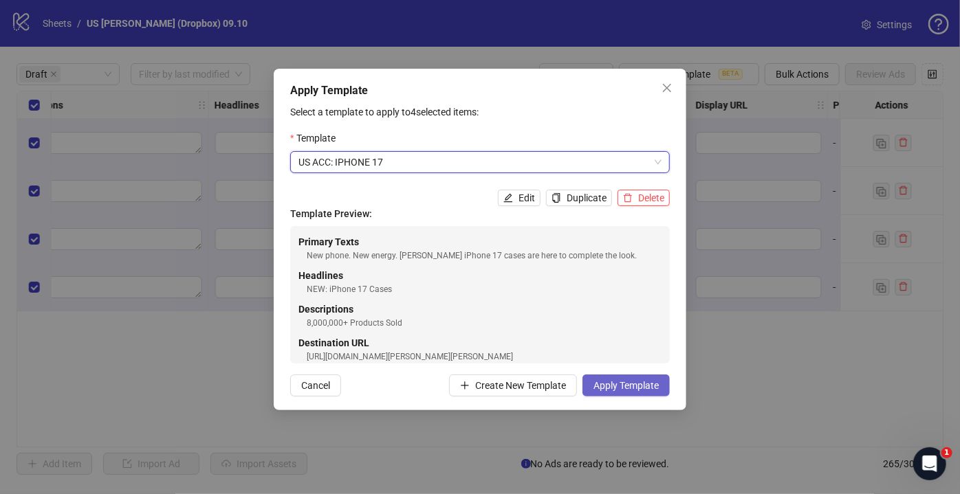
click at [617, 386] on span "Apply Template" at bounding box center [625, 385] width 65 height 11
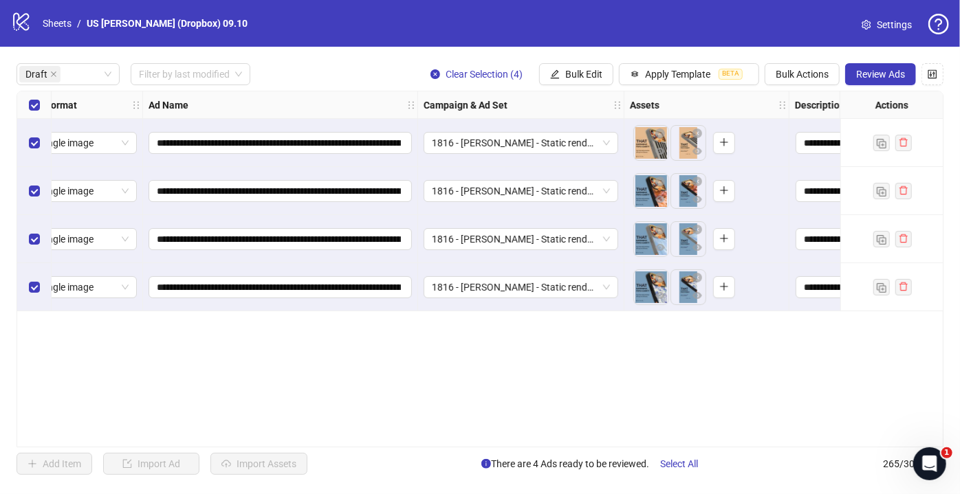
scroll to position [0, 0]
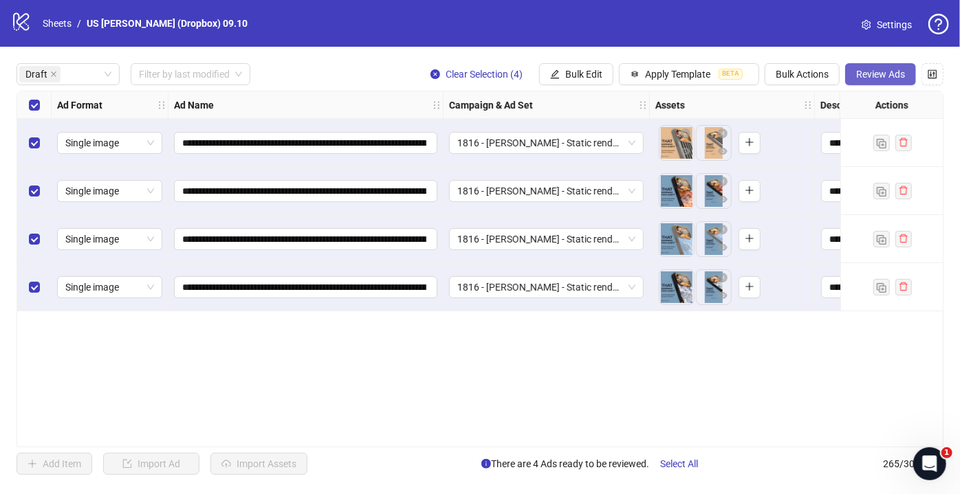
click at [869, 82] on button "Review Ads" at bounding box center [880, 74] width 71 height 22
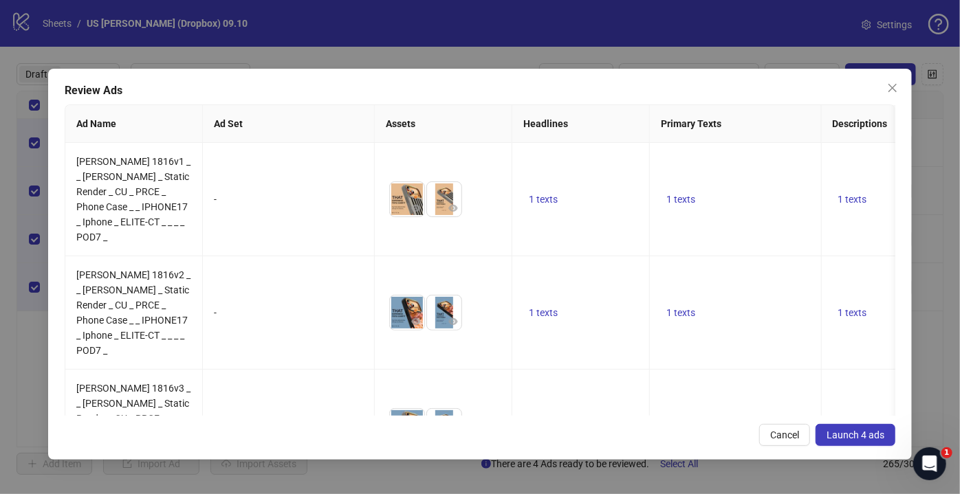
click at [864, 441] on button "Launch 4 ads" at bounding box center [856, 435] width 80 height 22
